Goal: Task Accomplishment & Management: Use online tool/utility

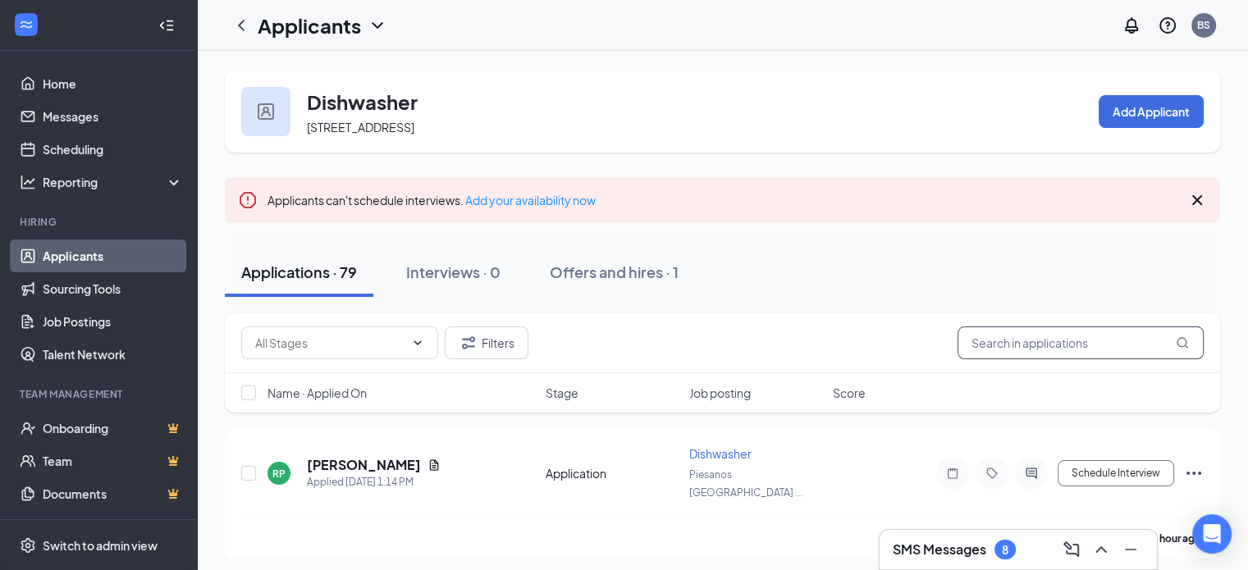
click at [1084, 348] on input "text" at bounding box center [1081, 343] width 246 height 33
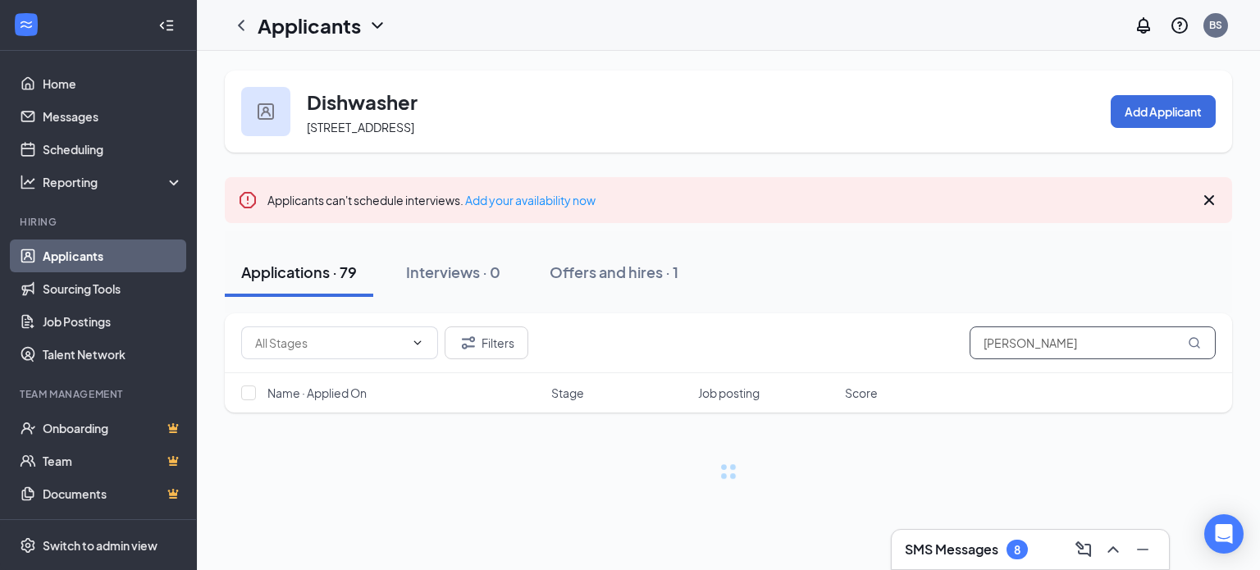
type input "[PERSON_NAME]"
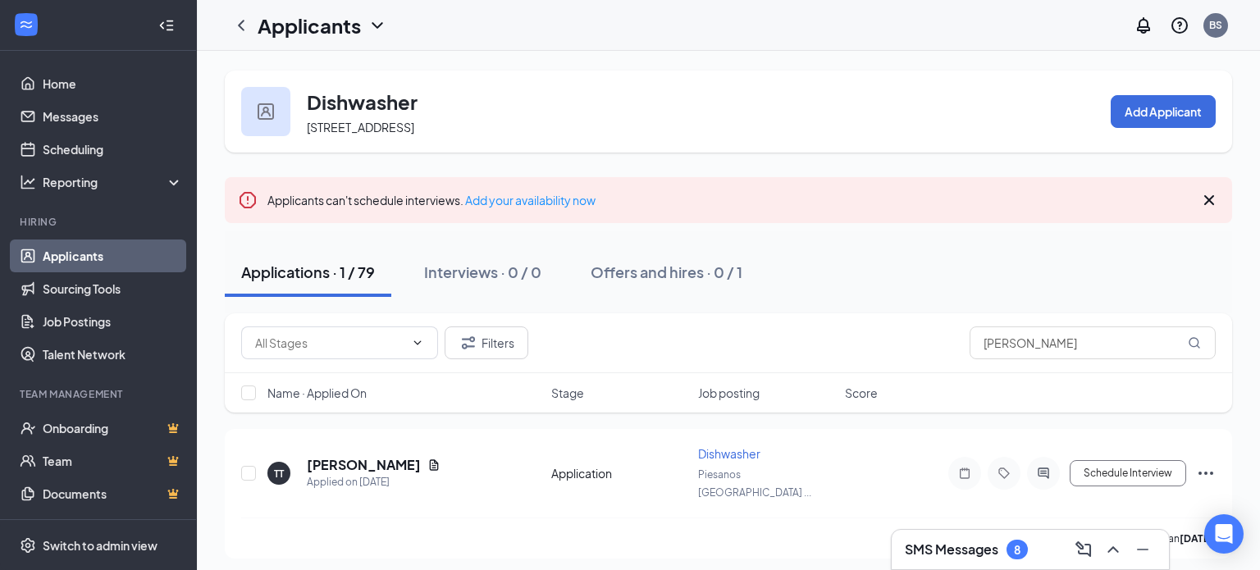
click at [327, 291] on button "Applications · 1 / 79" at bounding box center [308, 272] width 167 height 49
click at [66, 257] on link "Applicants" at bounding box center [113, 256] width 140 height 33
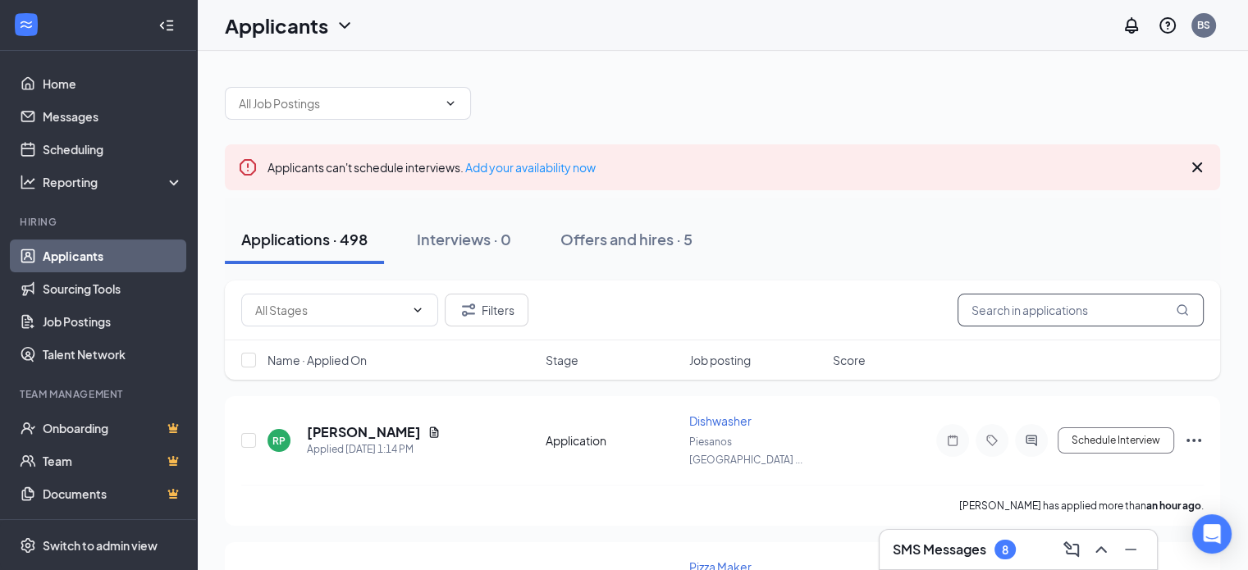
click at [1068, 307] on input "text" at bounding box center [1081, 310] width 246 height 33
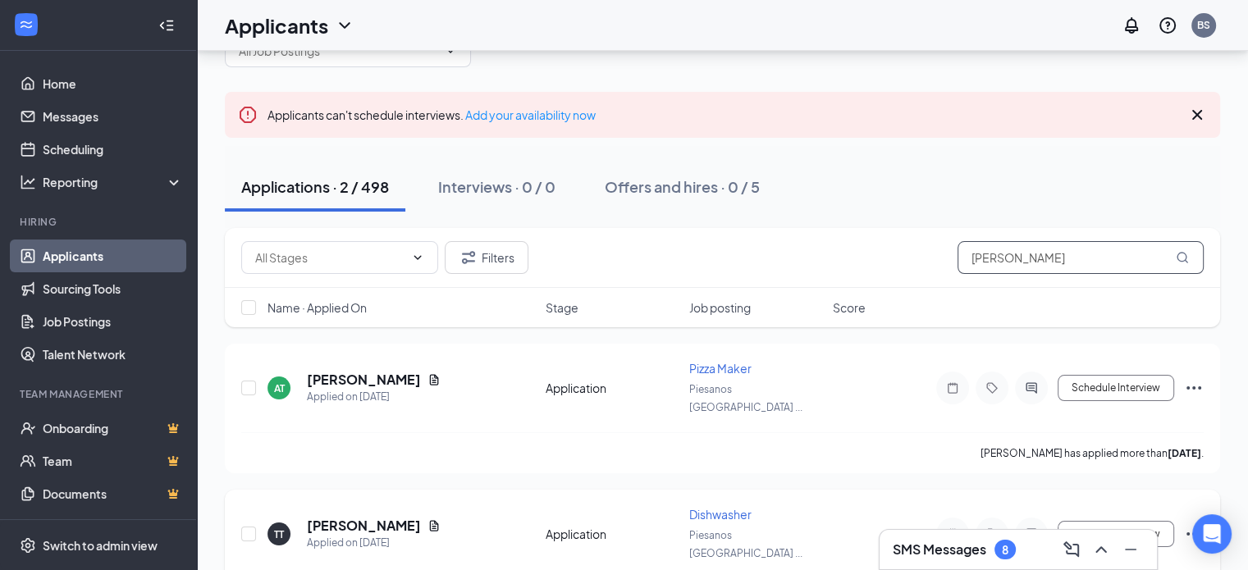
scroll to position [81, 0]
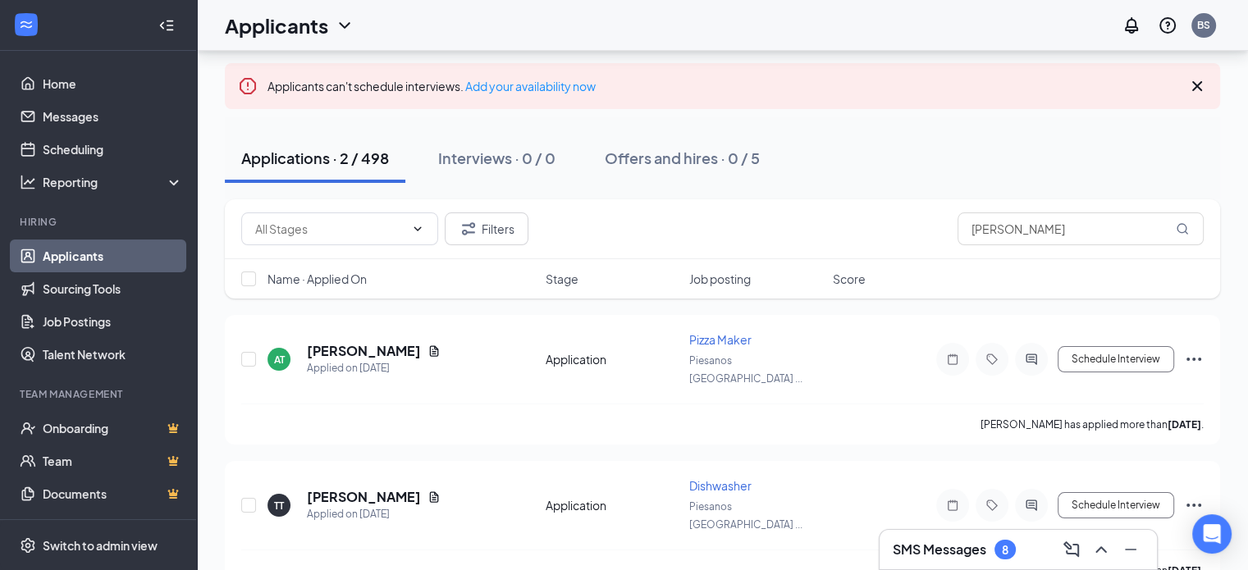
click at [958, 550] on h3 "SMS Messages" at bounding box center [940, 550] width 94 height 18
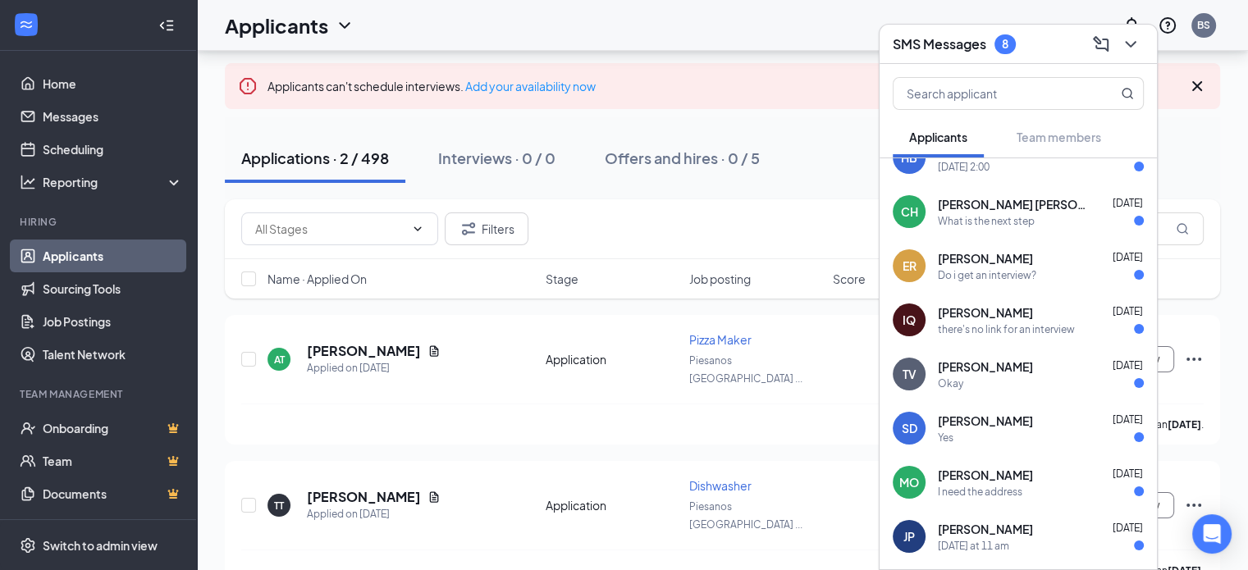
scroll to position [0, 0]
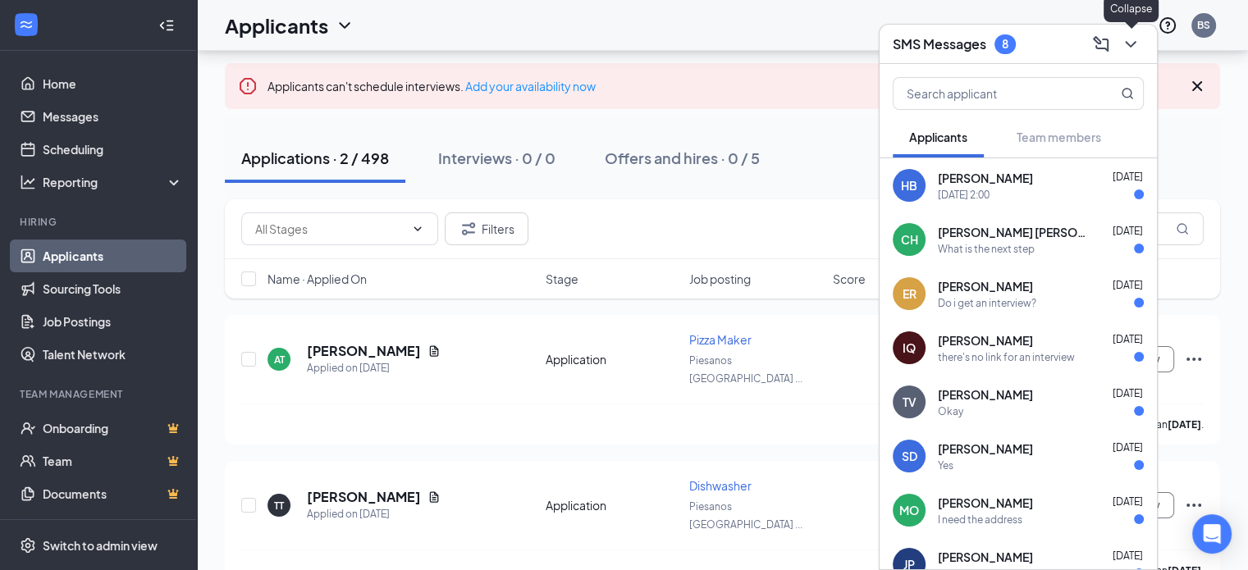
click at [1139, 46] on icon "ChevronDown" at bounding box center [1131, 44] width 20 height 20
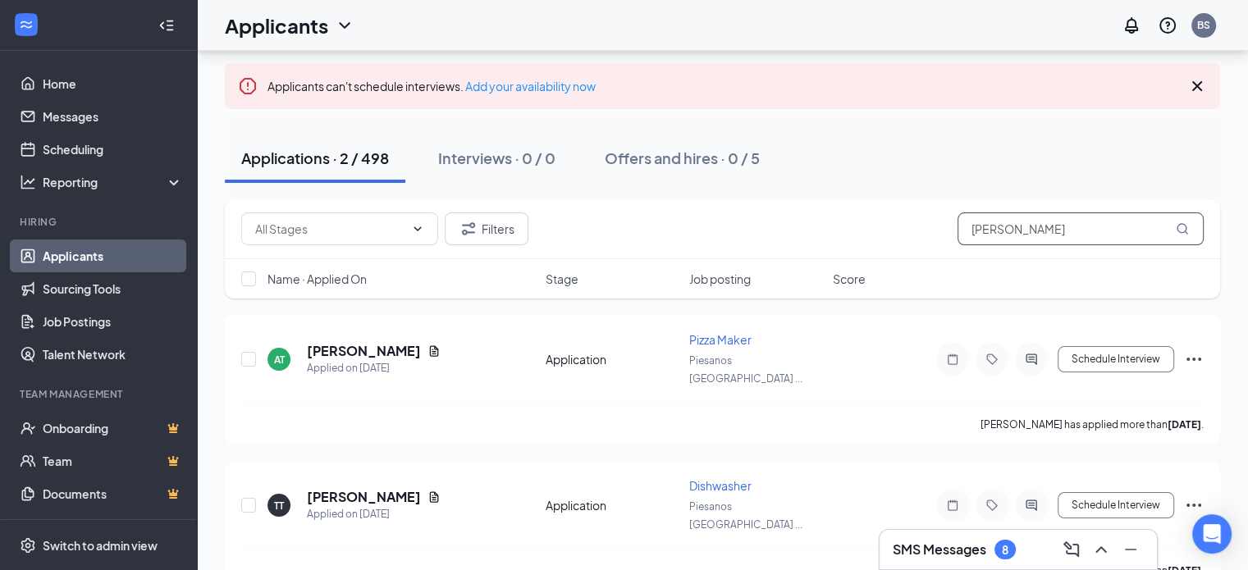
drag, startPoint x: 1048, startPoint y: 230, endPoint x: 801, endPoint y: 232, distance: 247.0
click at [805, 232] on div "Filters [PERSON_NAME]" at bounding box center [722, 229] width 962 height 33
type input "jordan"
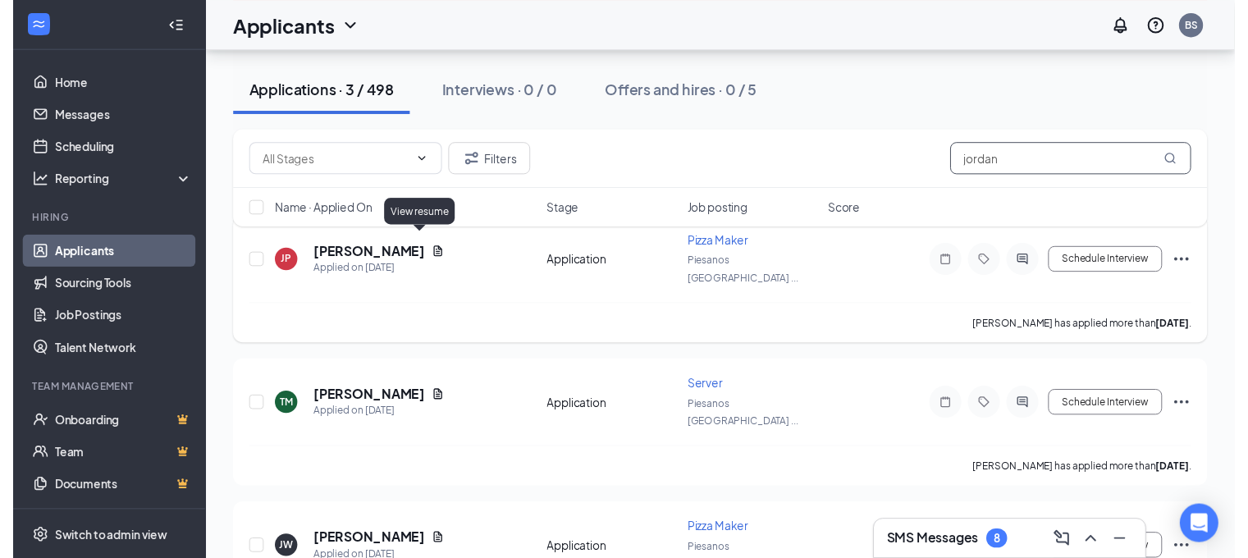
scroll to position [207, 0]
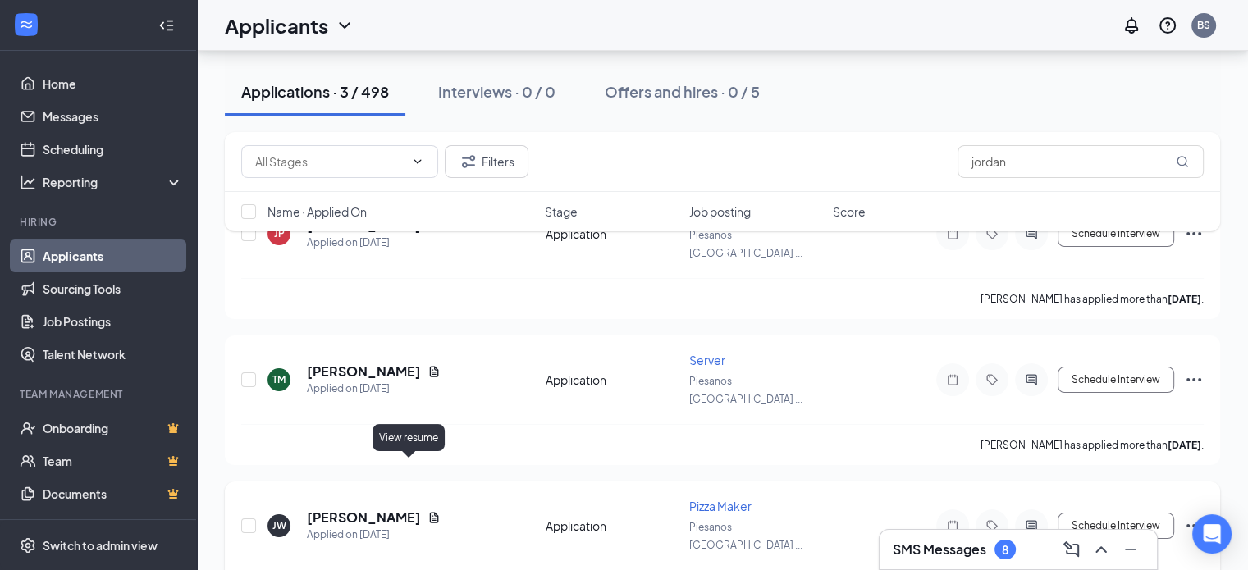
click at [427, 511] on icon "Document" at bounding box center [433, 517] width 13 height 13
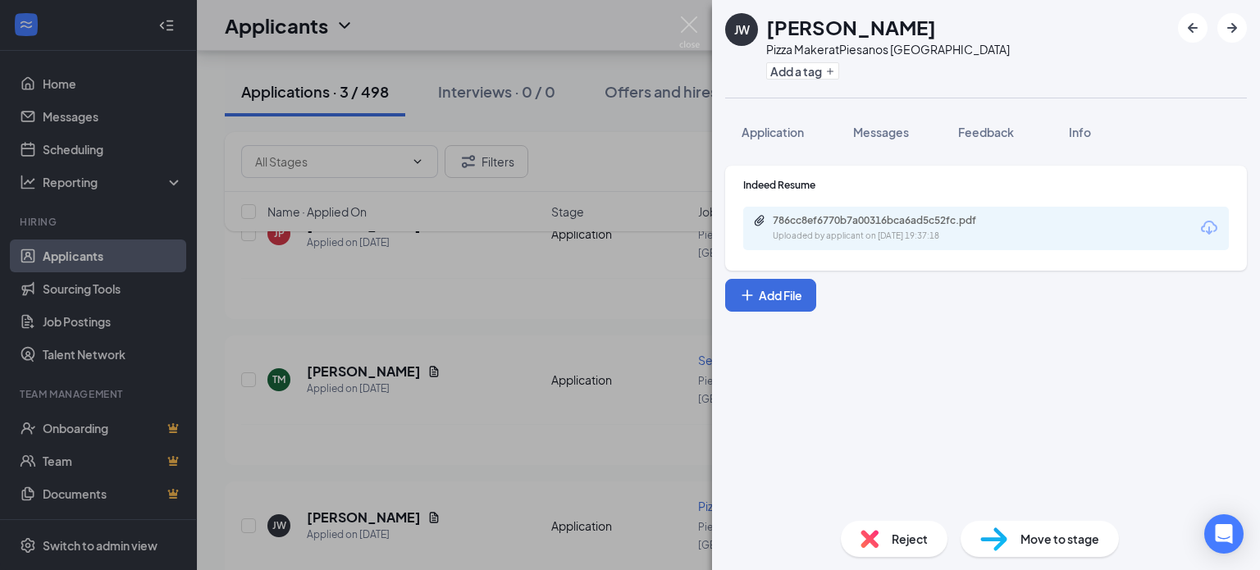
click at [510, 318] on div "[PERSON_NAME] [PERSON_NAME] Pizza Maker at [GEOGRAPHIC_DATA] Add a tag Applicat…" at bounding box center [630, 285] width 1260 height 570
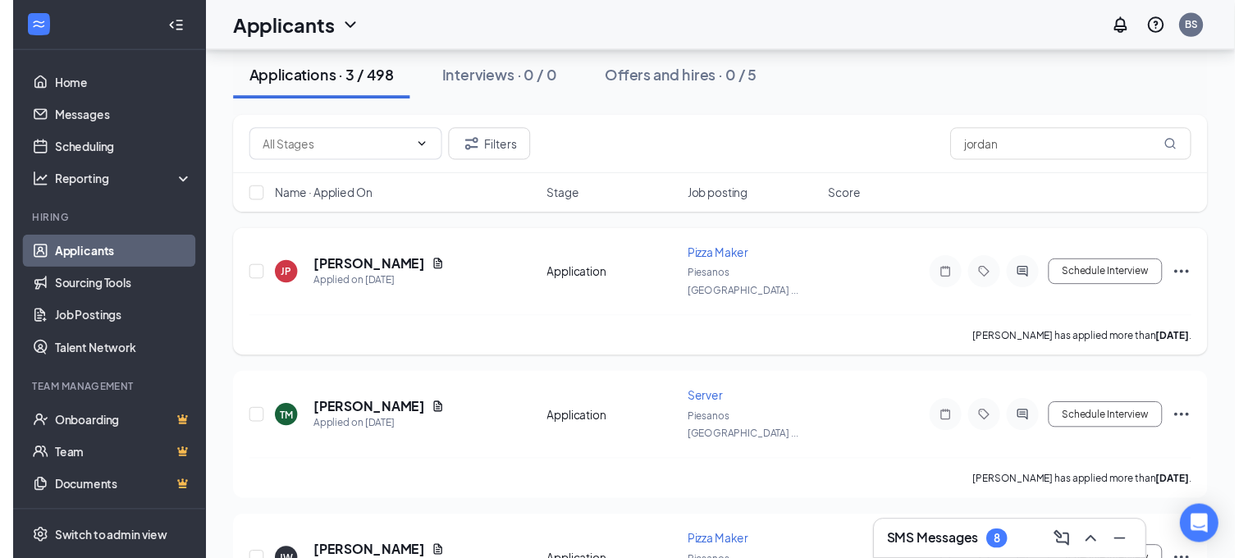
scroll to position [164, 0]
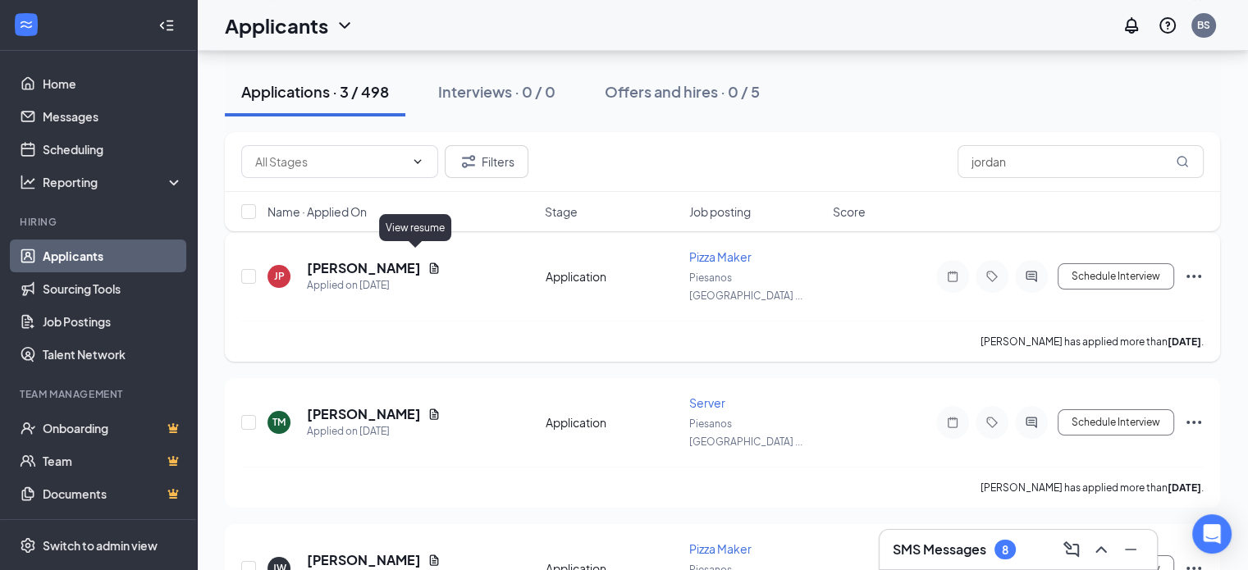
click at [427, 262] on icon "Document" at bounding box center [433, 268] width 13 height 13
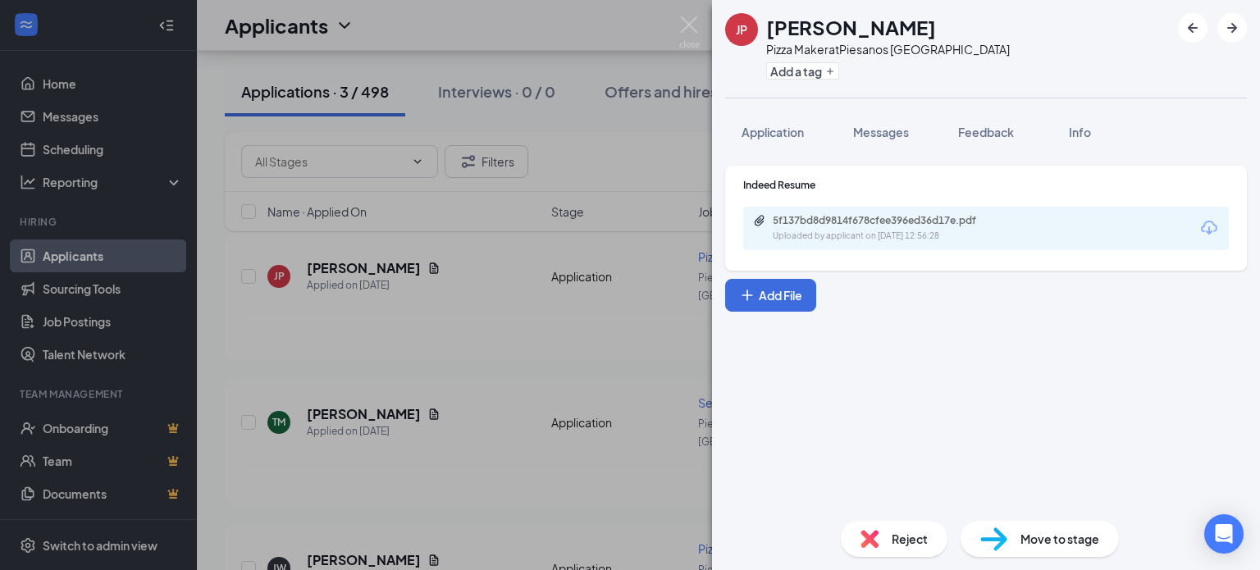
click at [840, 206] on div "Indeed Resume 5f137bd8d9814f678cfee396ed36d17e.pdf Uploaded by applicant on [DA…" at bounding box center [986, 214] width 486 height 72
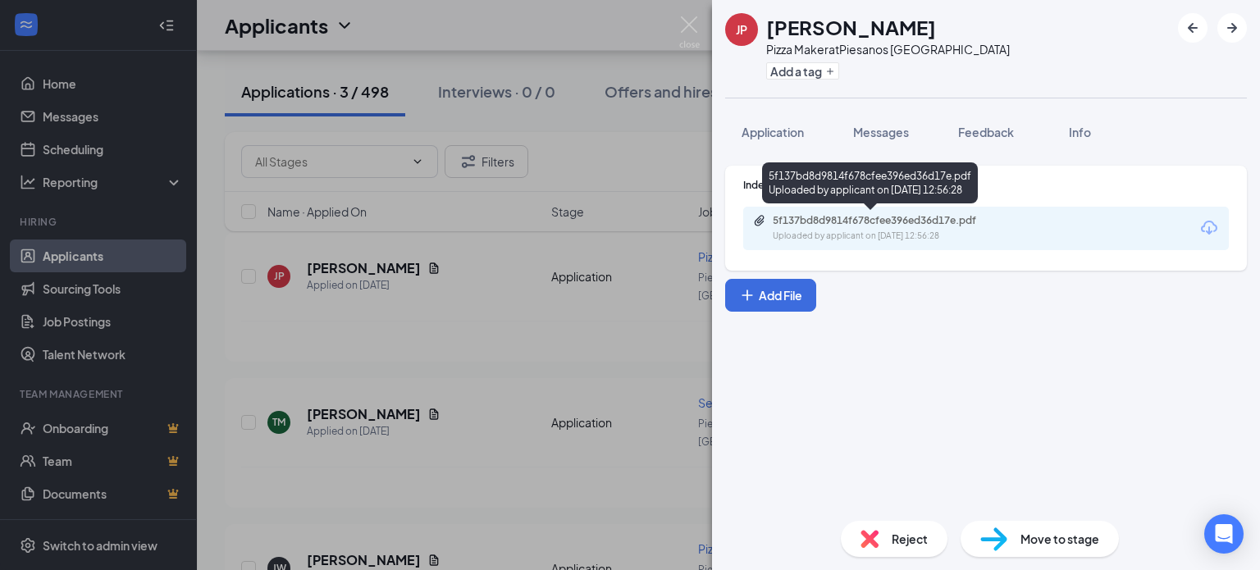
click at [840, 220] on div "5f137bd8d9814f678cfee396ed36d17e.pdf" at bounding box center [888, 220] width 230 height 13
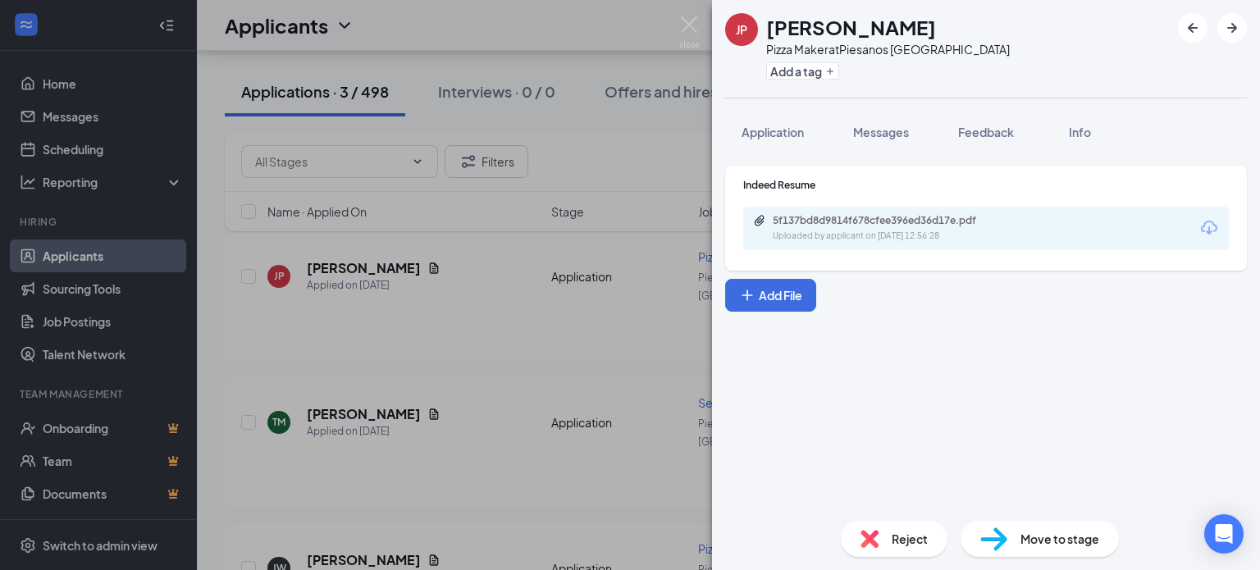
click at [589, 353] on div "[PERSON_NAME] Pizza Maker at [GEOGRAPHIC_DATA] Add a tag Application Messages F…" at bounding box center [630, 285] width 1260 height 570
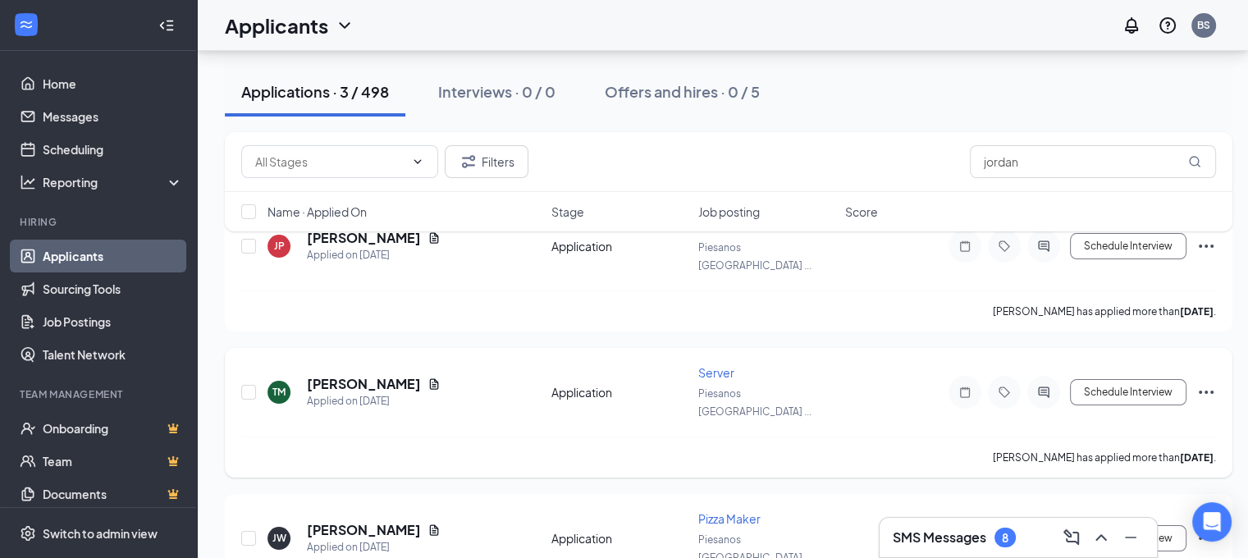
scroll to position [220, 0]
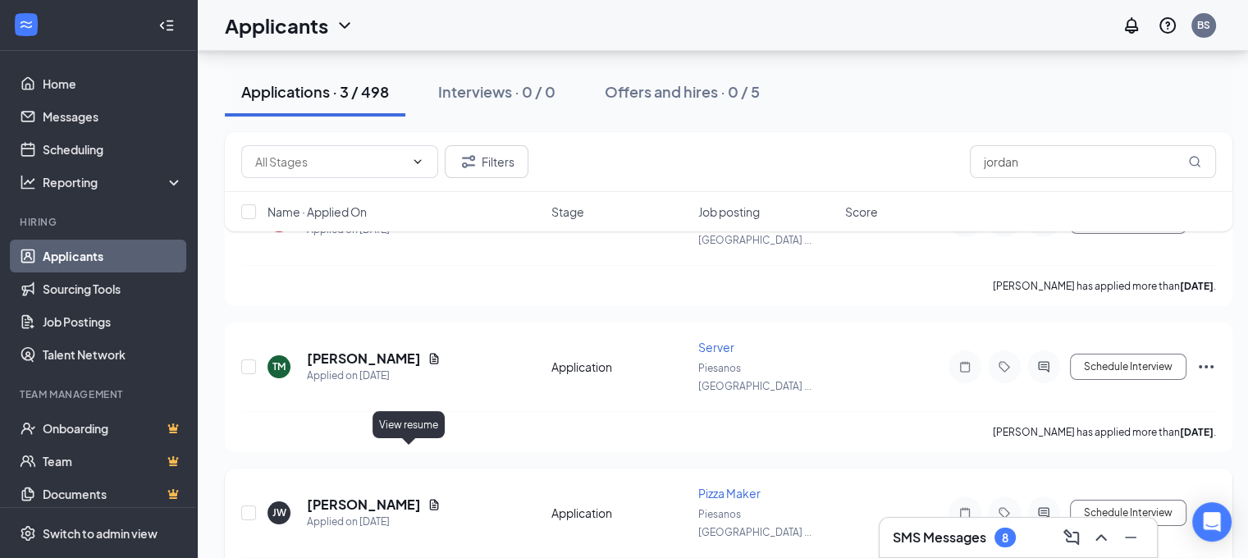
click at [430, 499] on icon "Document" at bounding box center [434, 504] width 9 height 11
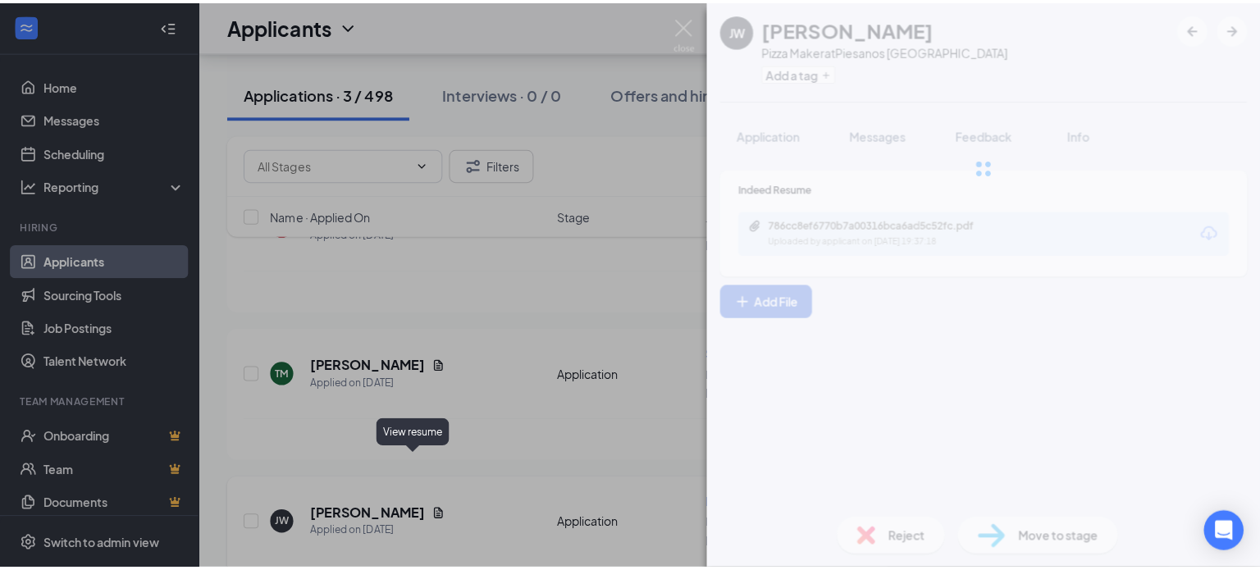
scroll to position [207, 0]
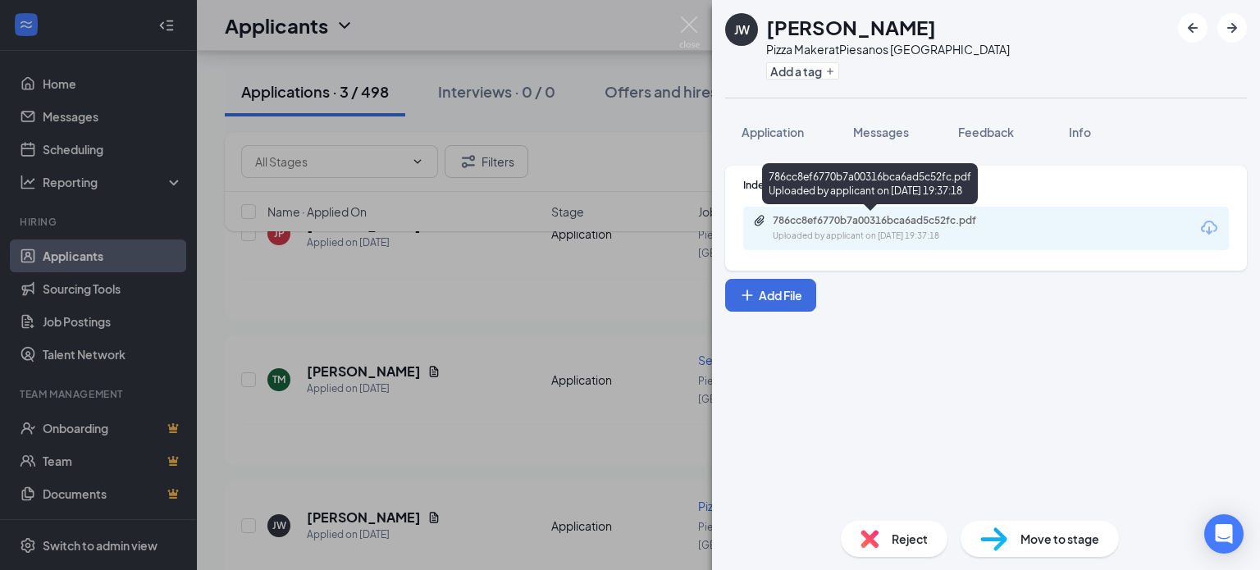
click at [848, 219] on div "786cc8ef6770b7a00316bca6ad5c52fc.pdf" at bounding box center [888, 220] width 230 height 13
